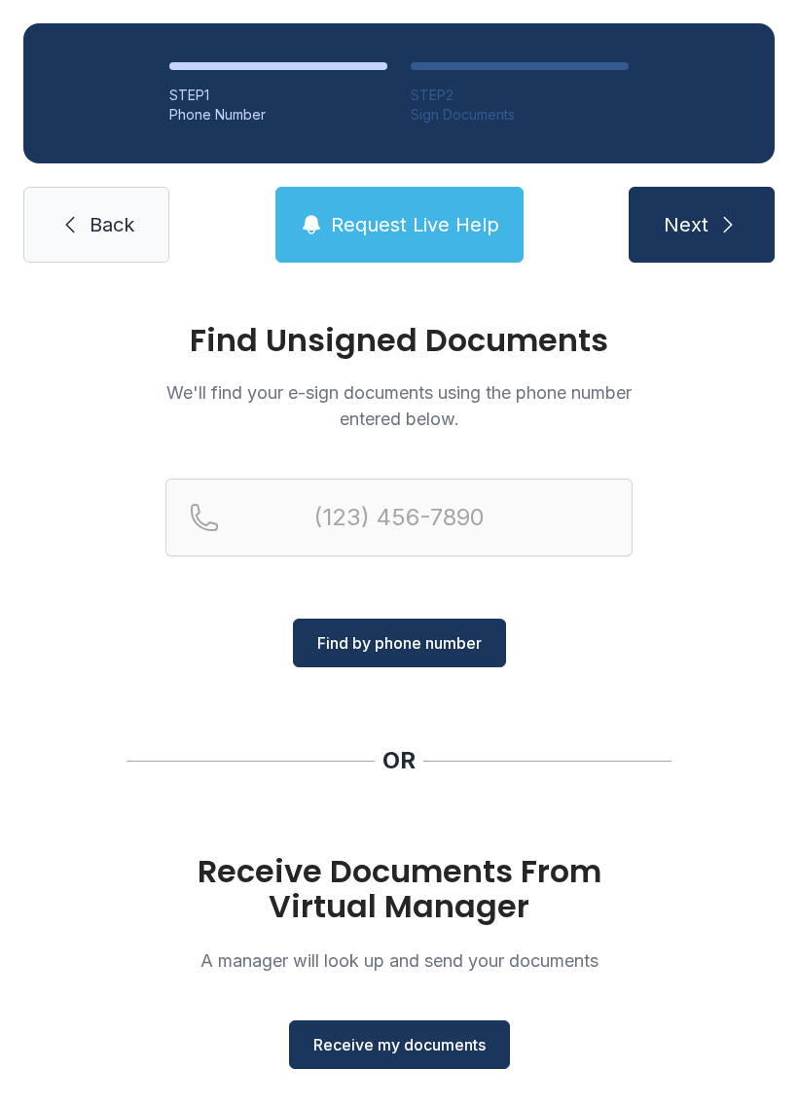
click at [69, 217] on icon at bounding box center [69, 224] width 23 height 23
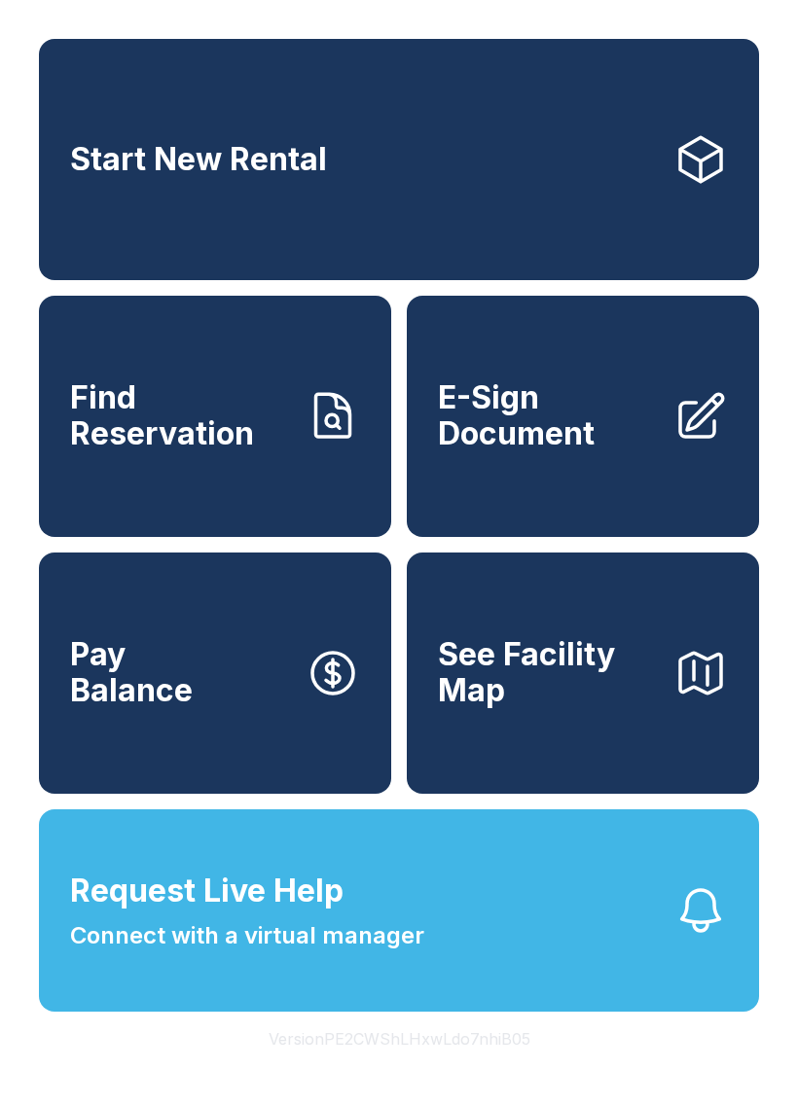
click at [182, 199] on link "Start New Rental" at bounding box center [399, 159] width 720 height 241
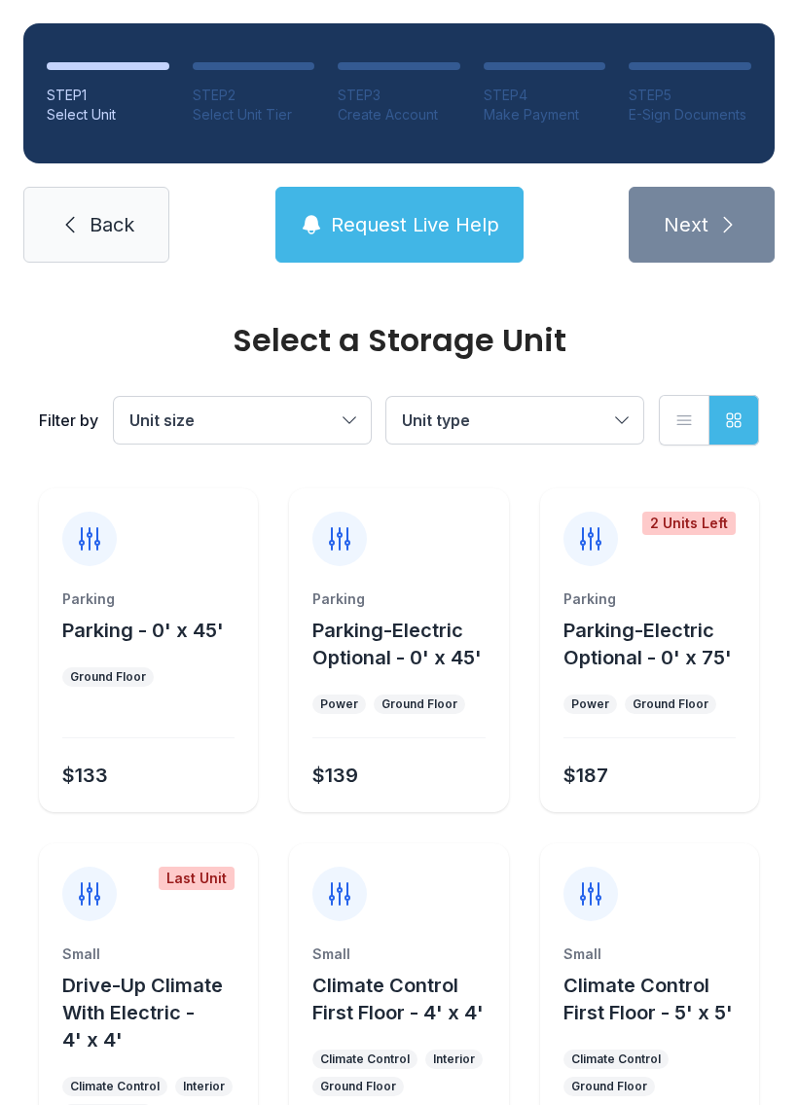
click at [83, 181] on div "STEP 1 Select Unit STEP 2 Select Unit Tier STEP 3 Create Account STEP 4 Make Pa…" at bounding box center [399, 143] width 798 height 286
click at [70, 224] on icon at bounding box center [69, 224] width 23 height 23
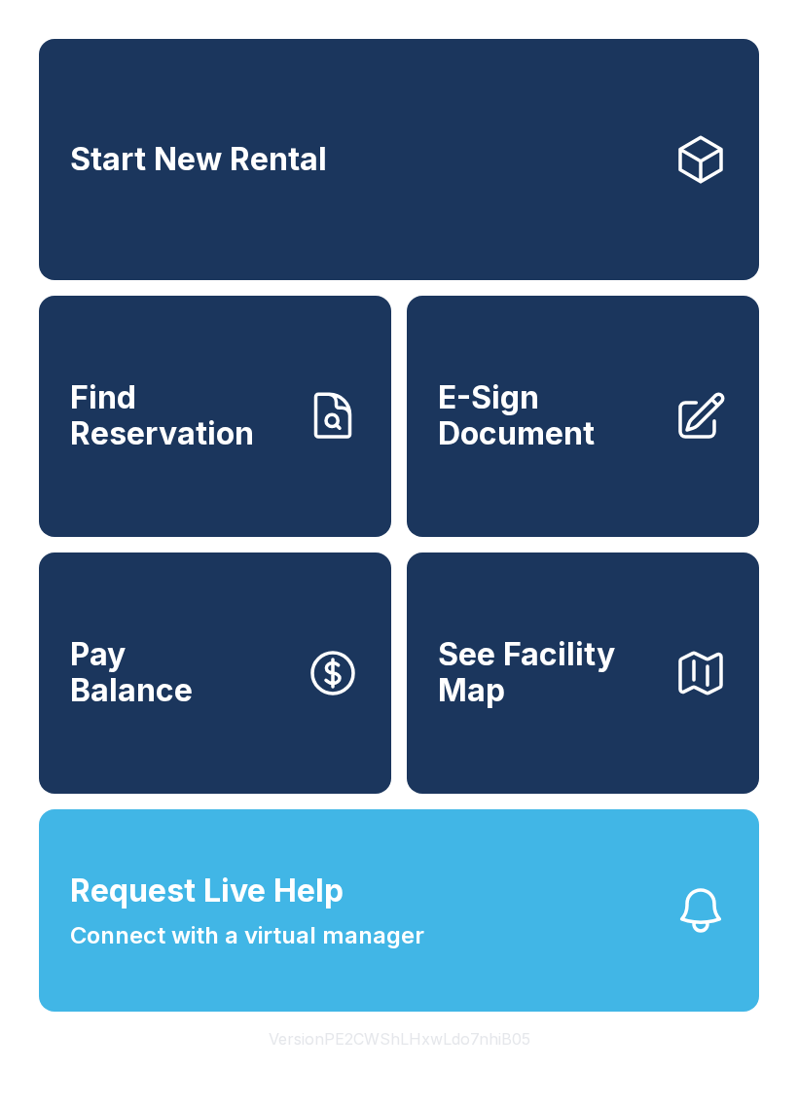
click at [100, 1012] on button "Request Live Help Connect with a virtual manager" at bounding box center [399, 910] width 720 height 202
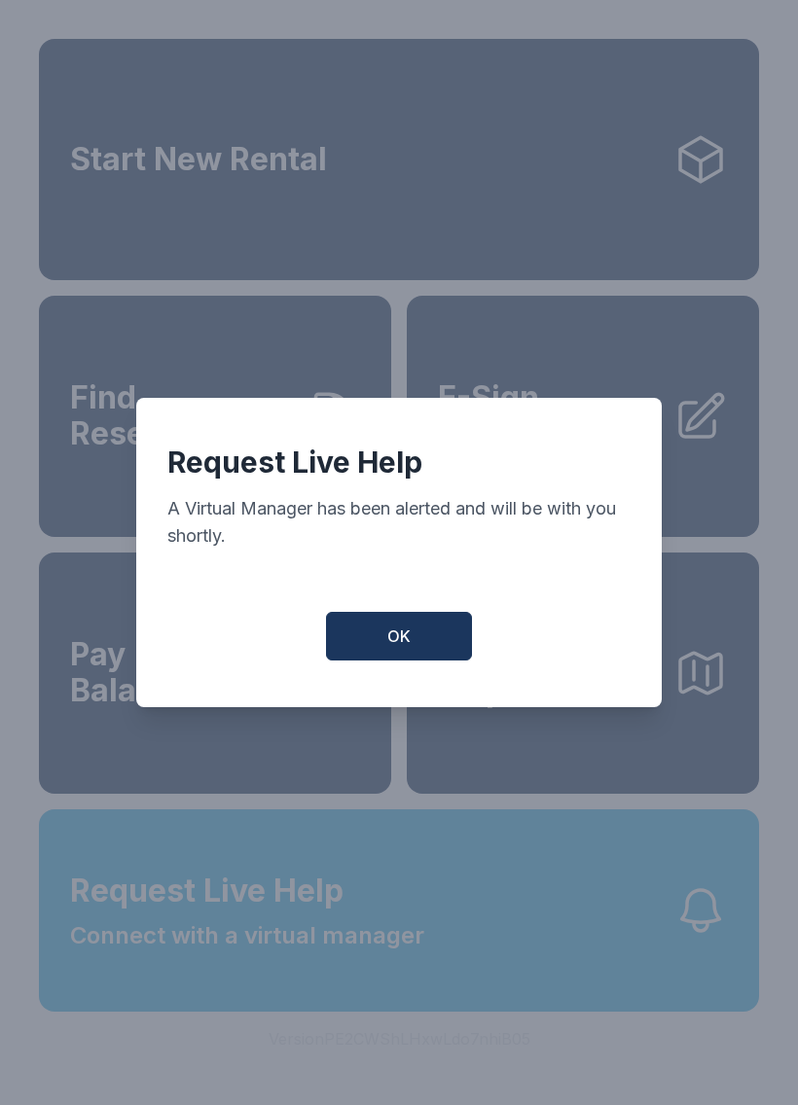
click at [388, 643] on span "OK" at bounding box center [398, 636] width 23 height 23
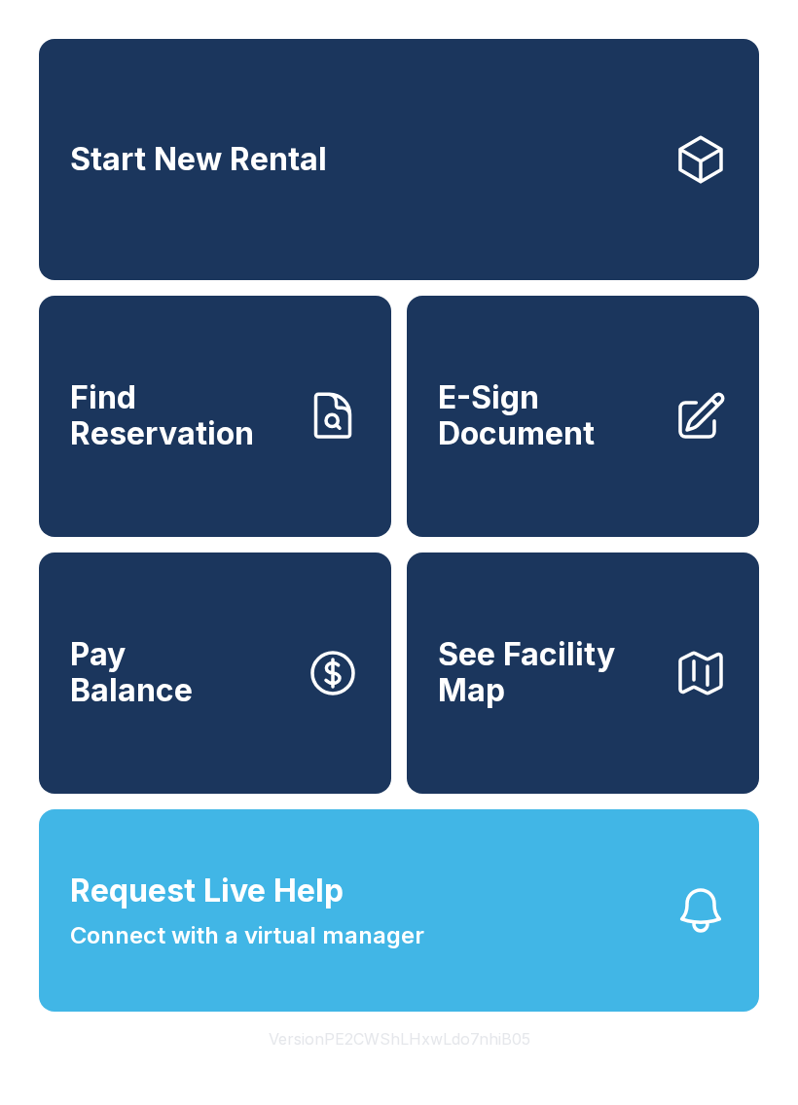
click at [93, 953] on span "Connect with a virtual manager" at bounding box center [247, 935] width 354 height 35
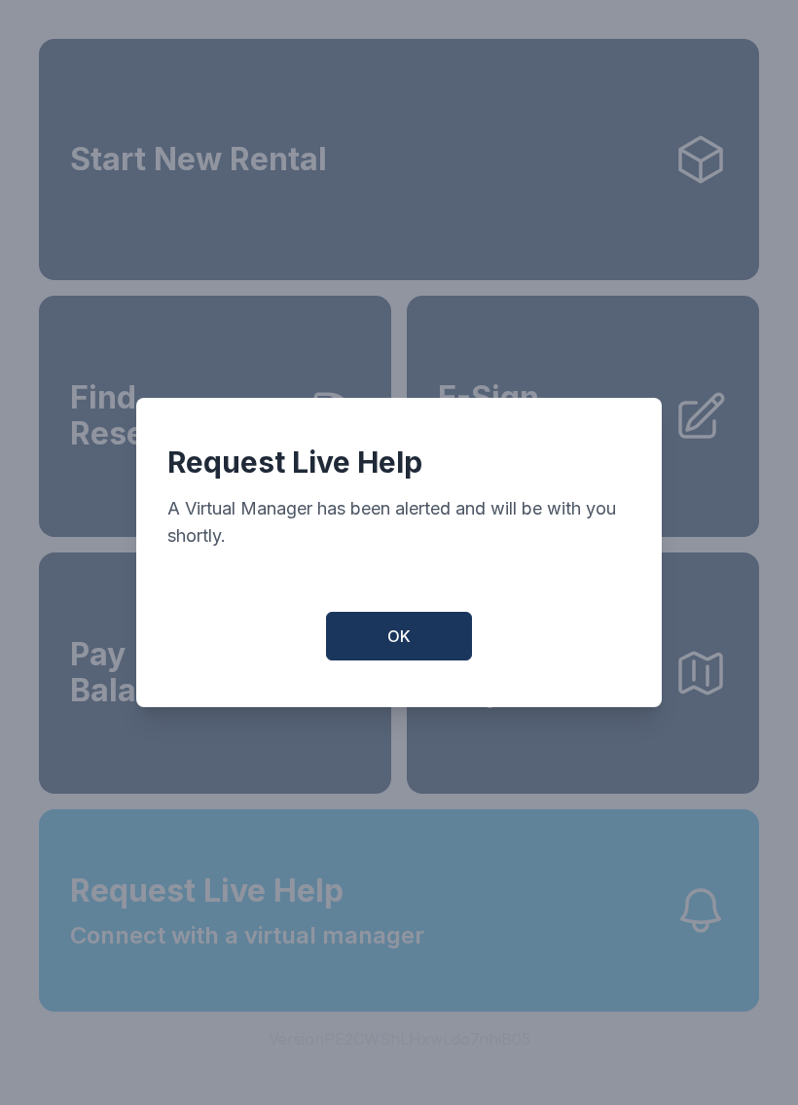
click at [409, 647] on span "OK" at bounding box center [398, 636] width 23 height 23
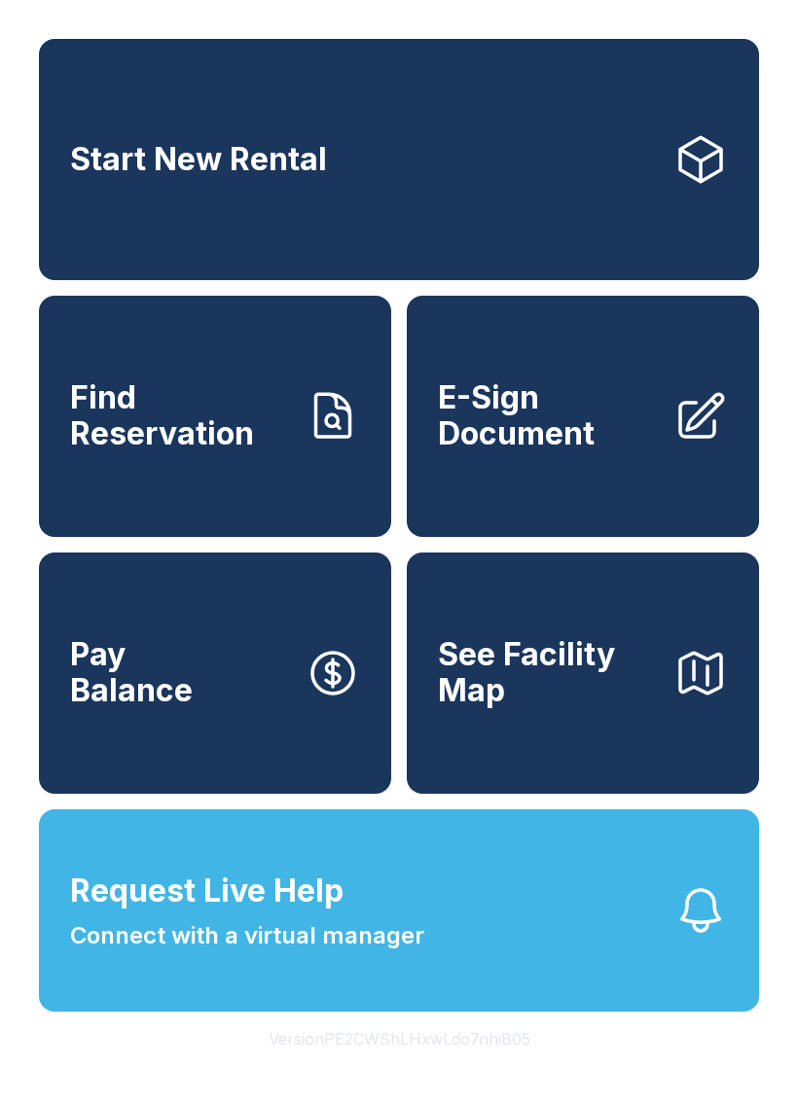
click at [590, 1104] on div "Start New Rental Find Reservation E-Sign Document Pay Balance See Facility Map …" at bounding box center [399, 552] width 798 height 1105
click at [581, 1104] on div "Start New Rental Find Reservation E-Sign Document Pay Balance See Facility Map …" at bounding box center [399, 552] width 798 height 1105
click at [165, 204] on link "Start New Rental" at bounding box center [399, 159] width 720 height 241
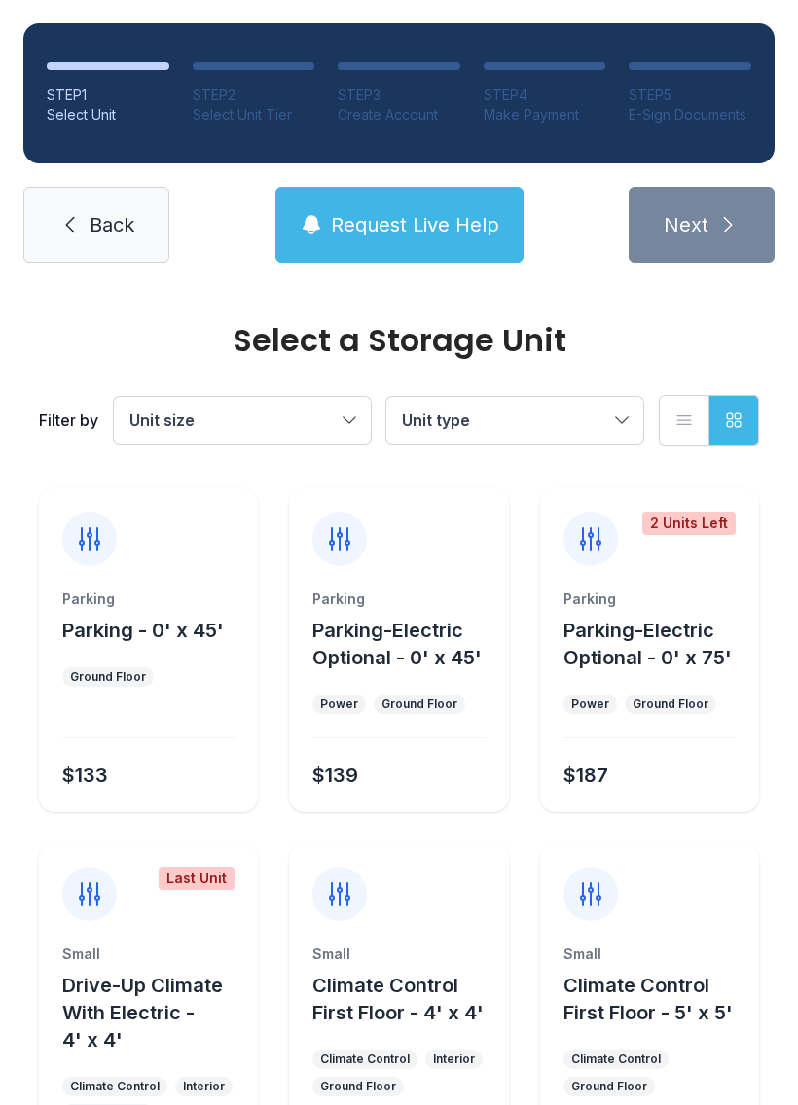
click at [70, 214] on icon at bounding box center [69, 224] width 23 height 23
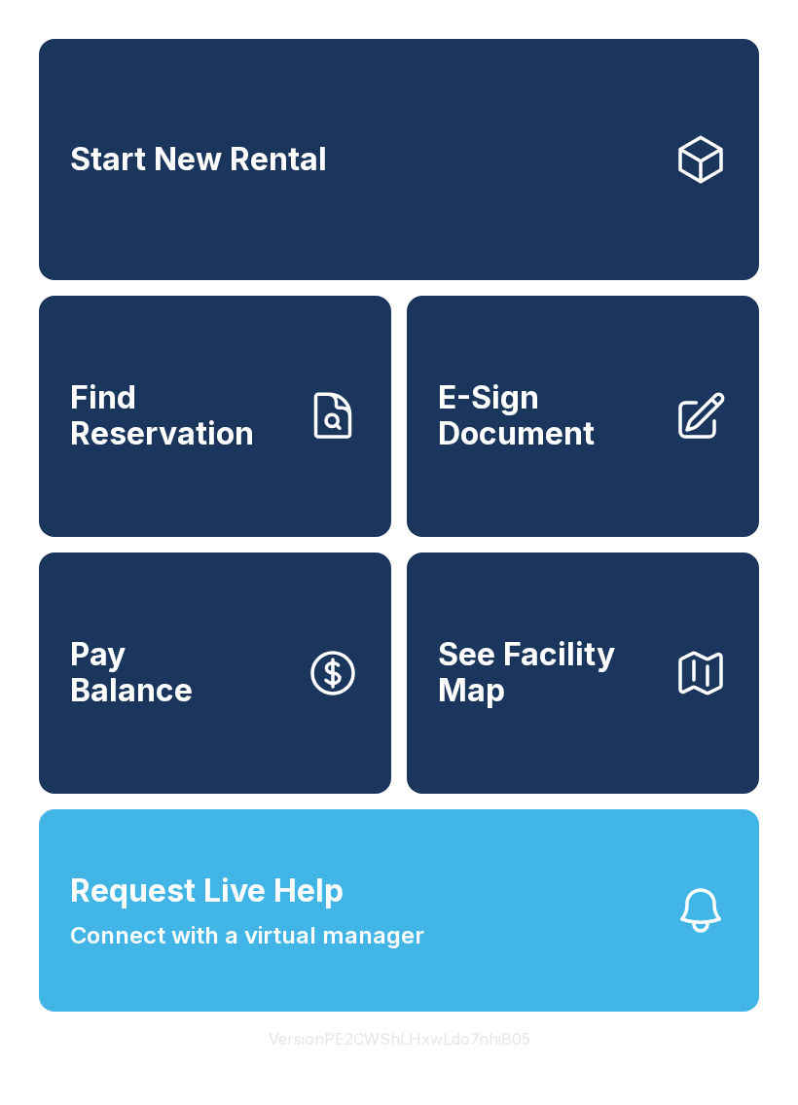
click at [118, 449] on span "Find Reservation" at bounding box center [180, 415] width 220 height 71
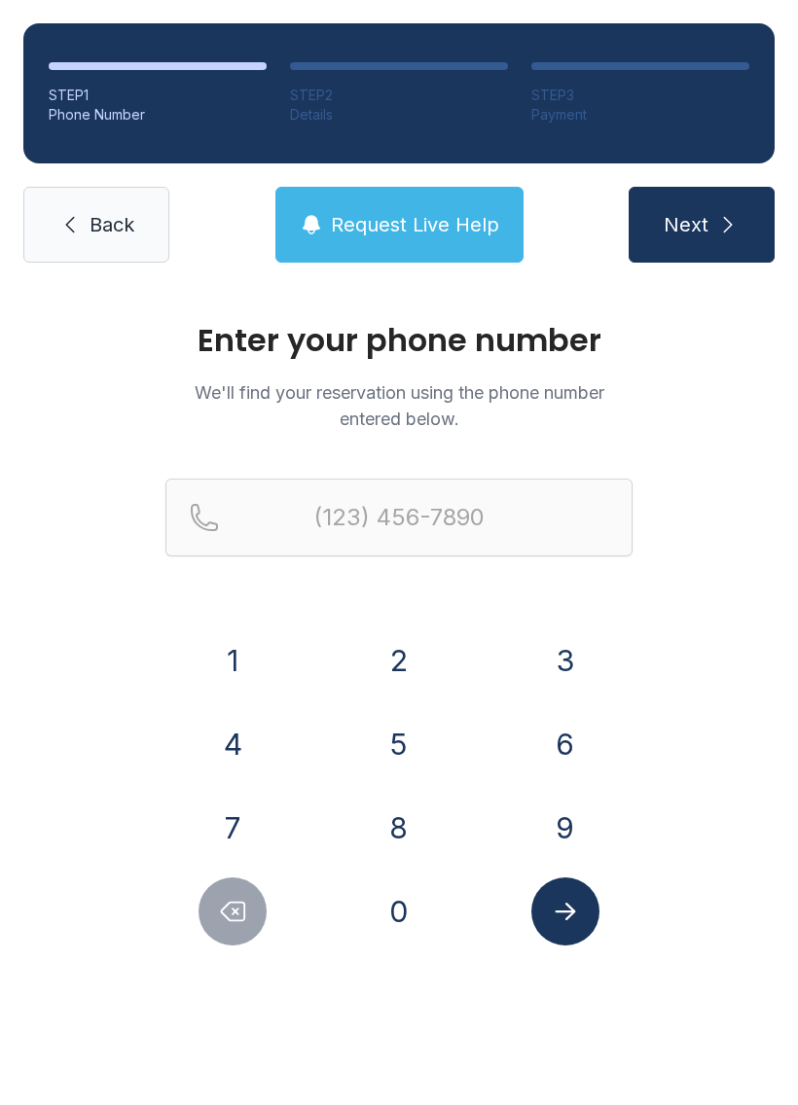
click at [91, 210] on link "Back" at bounding box center [96, 225] width 146 height 76
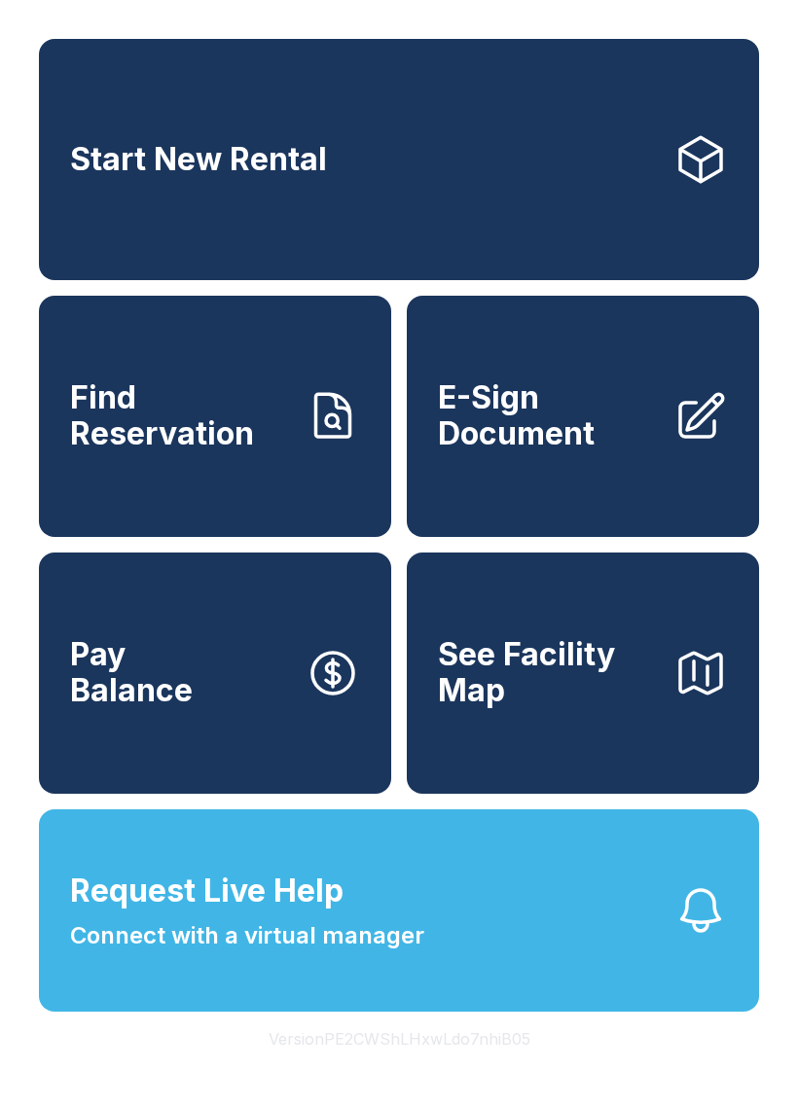
click at [573, 515] on link "E-Sign Document" at bounding box center [583, 416] width 352 height 241
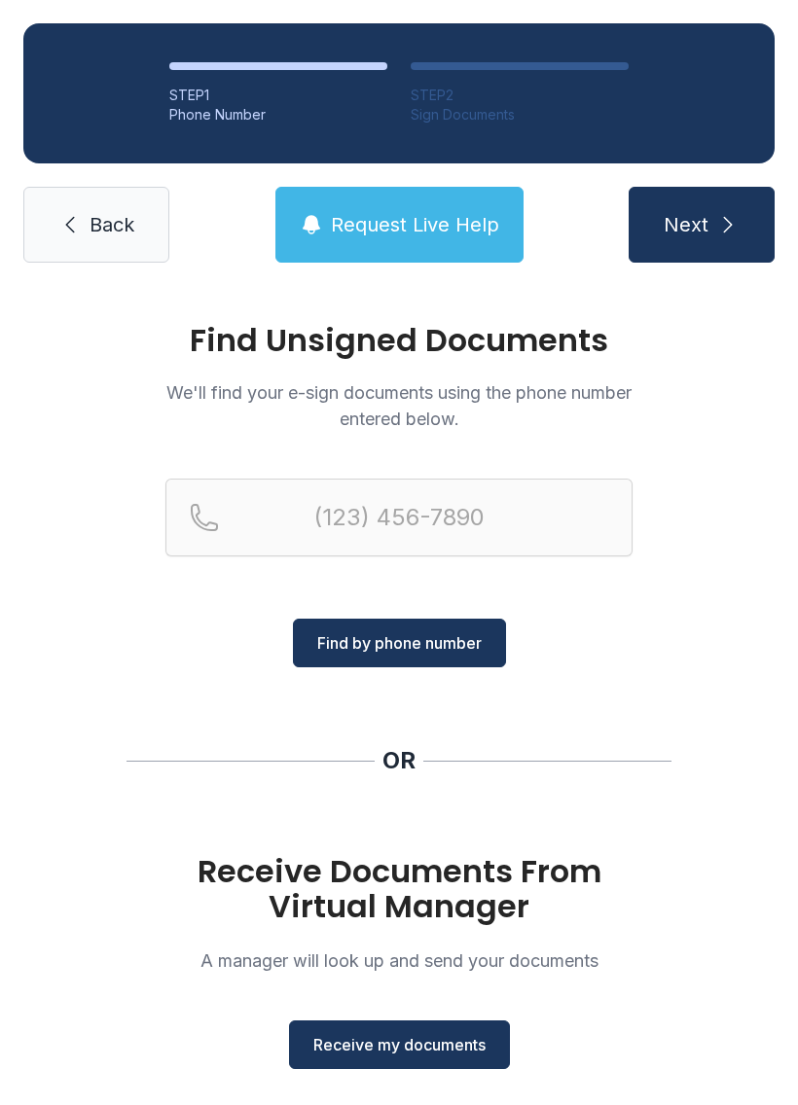
click at [80, 189] on link "Back" at bounding box center [96, 225] width 146 height 76
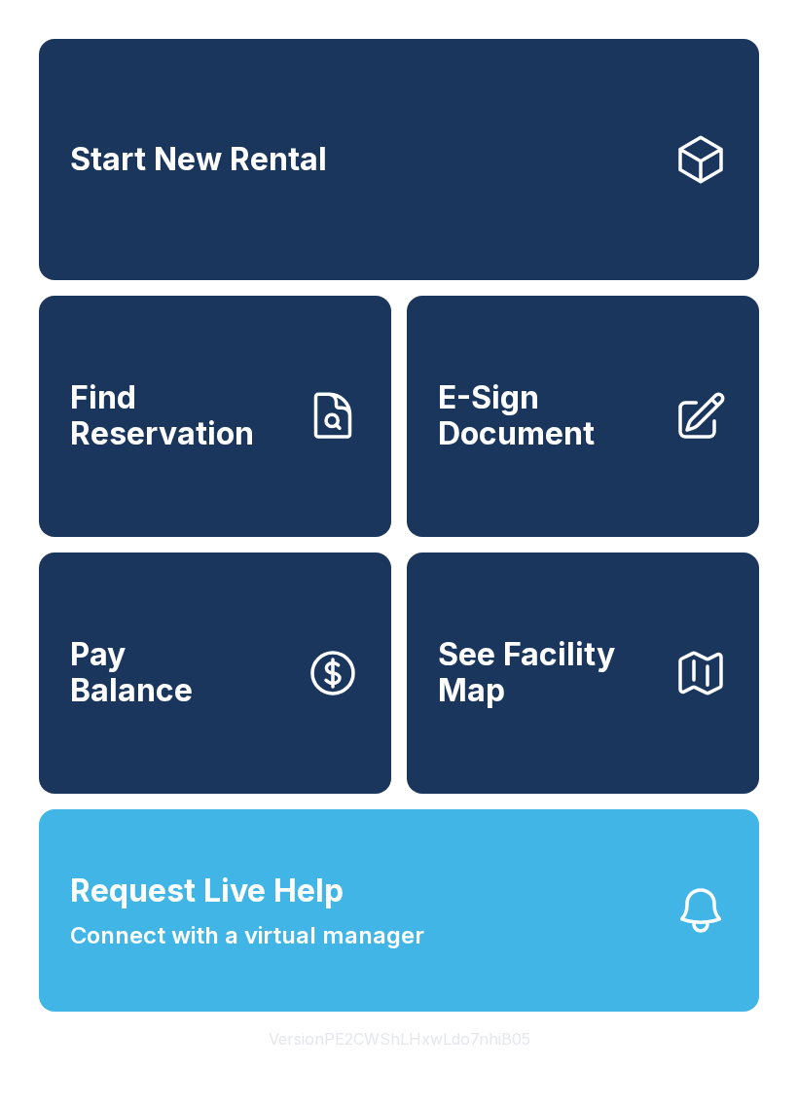
click at [136, 682] on span "Pay Balance" at bounding box center [131, 672] width 123 height 71
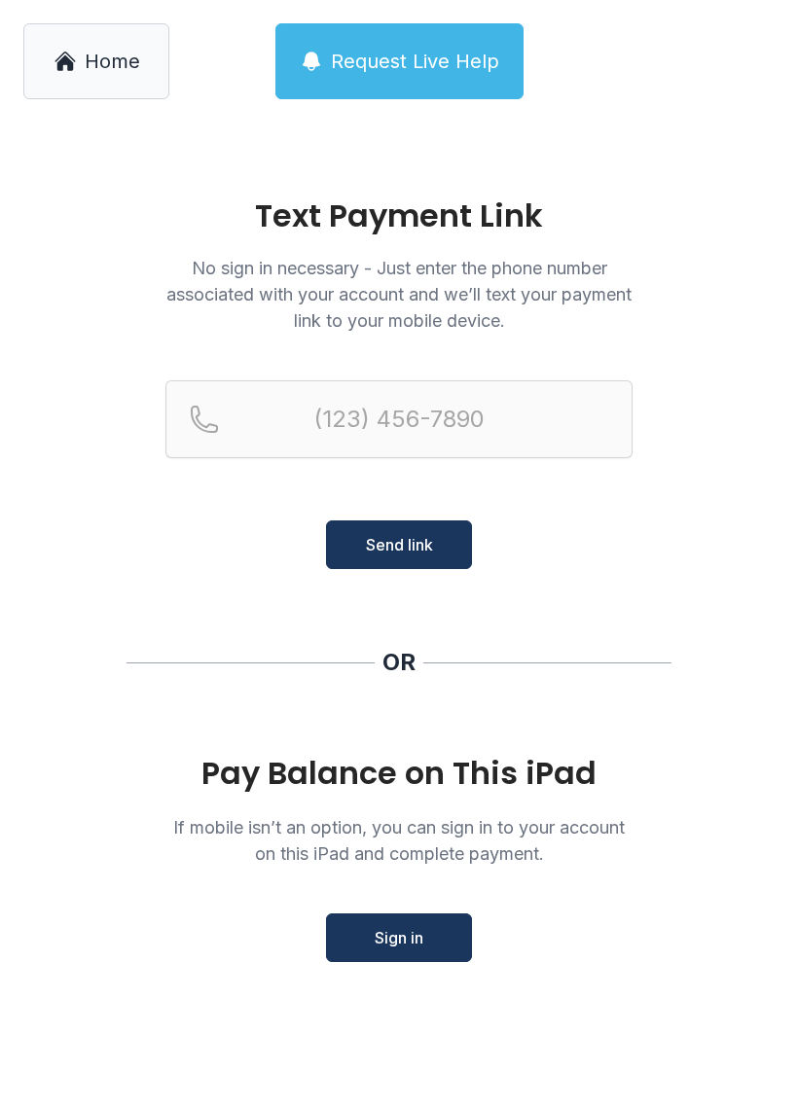
click at [80, 41] on link "Home" at bounding box center [96, 61] width 146 height 76
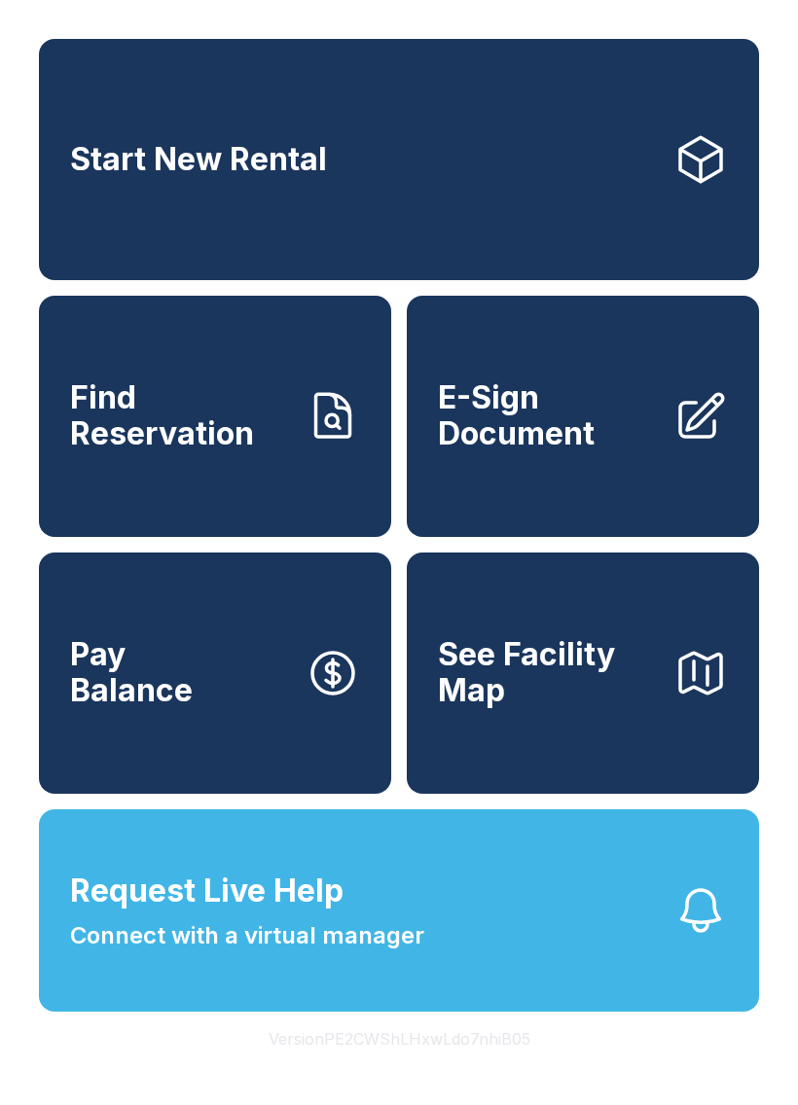
click at [559, 708] on span "See Facility Map" at bounding box center [548, 672] width 220 height 71
